Goal: Task Accomplishment & Management: Use online tool/utility

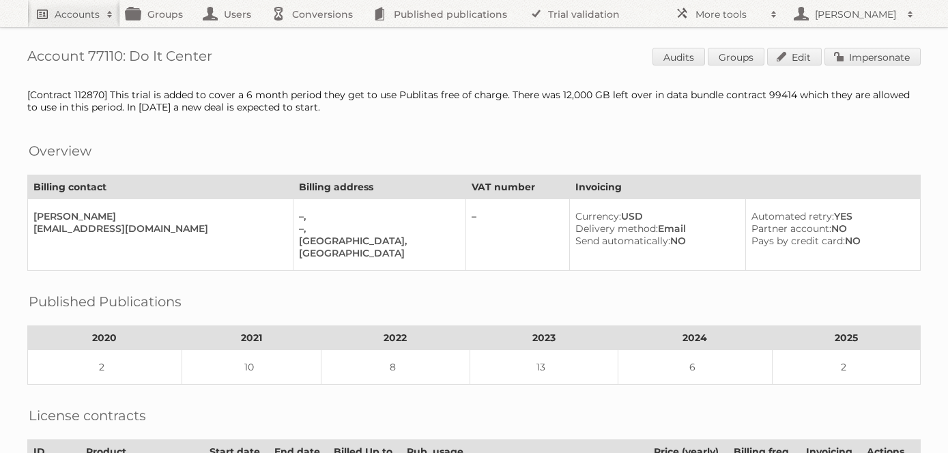
click at [66, 21] on link "Accounts" at bounding box center [73, 13] width 93 height 27
type input"] "[PERSON_NAME]"
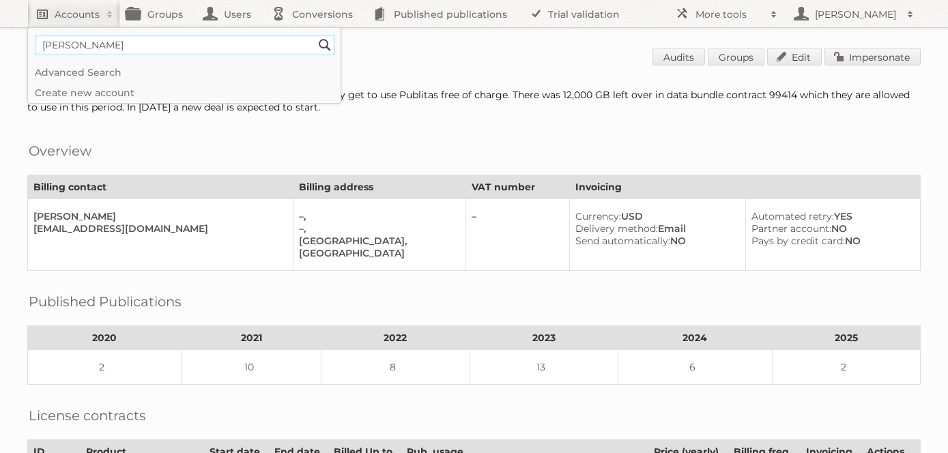
click at [315, 35] on input "Search" at bounding box center [325, 45] width 20 height 20
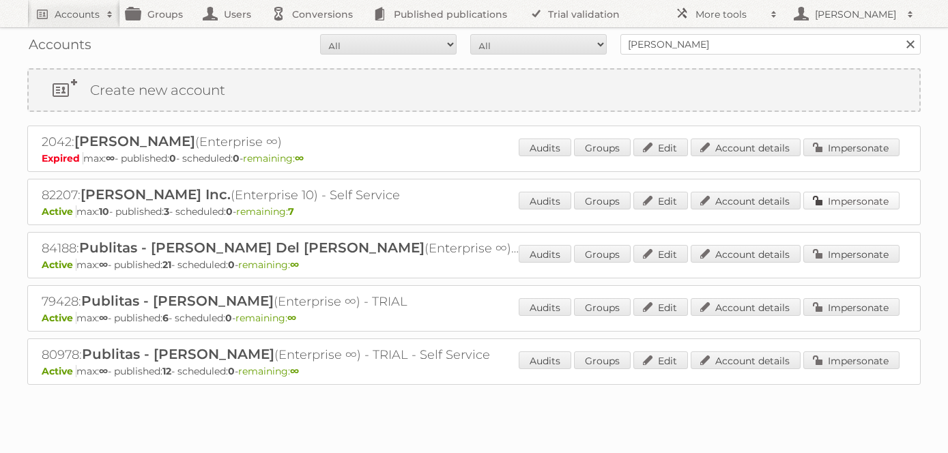
click at [865, 198] on link "Impersonate" at bounding box center [851, 201] width 96 height 18
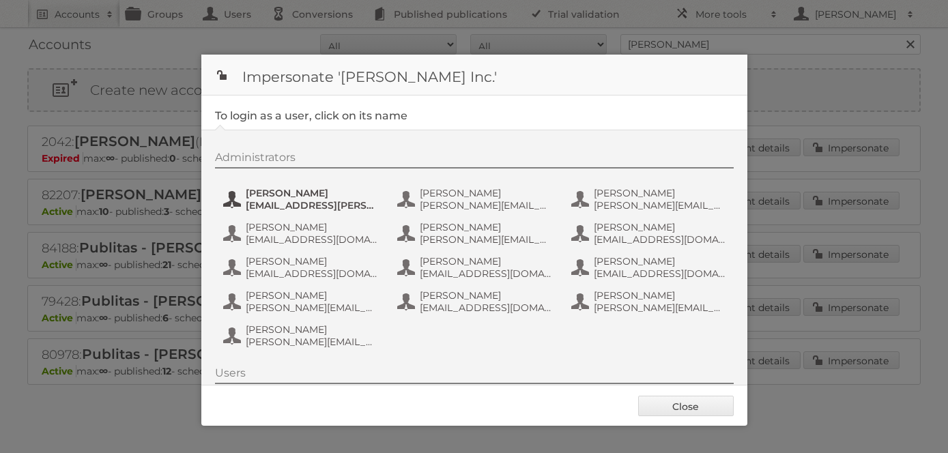
click at [312, 205] on span "angel.gonzalez@cynx.tech" at bounding box center [312, 205] width 132 height 12
